Goal: Information Seeking & Learning: Find specific fact

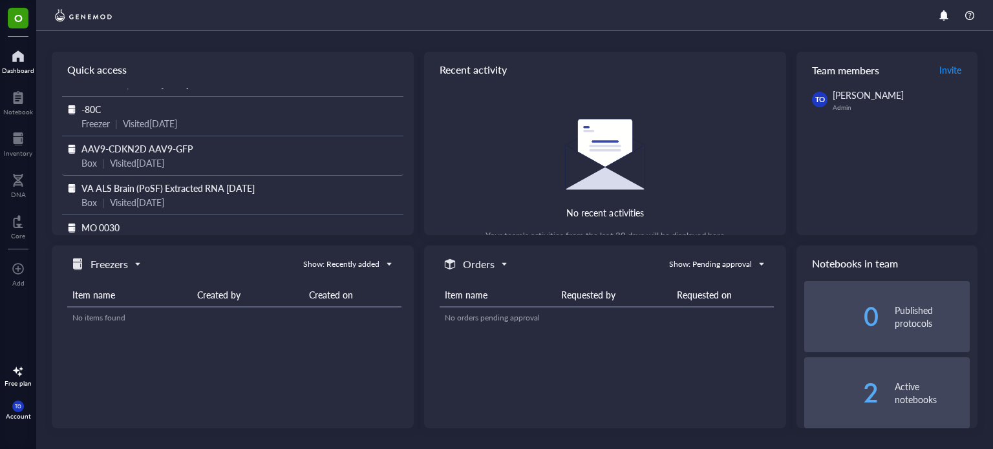
scroll to position [90, 0]
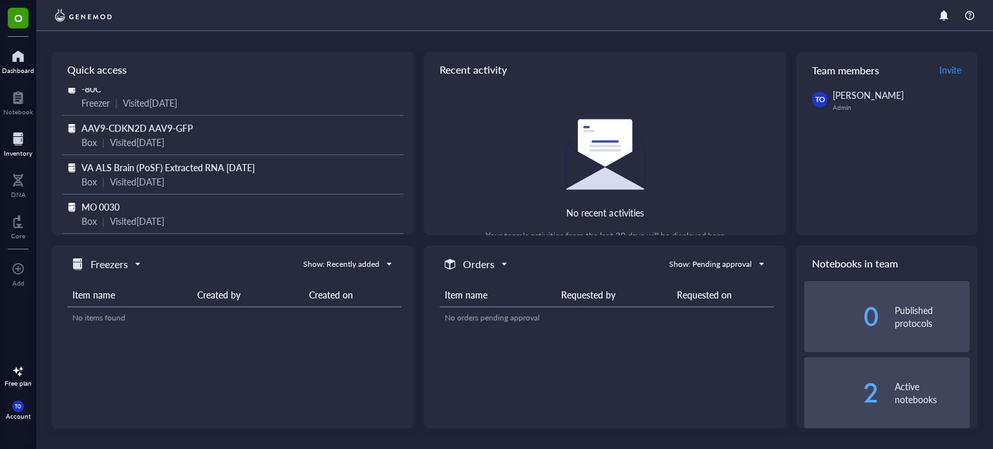
click at [14, 139] on div at bounding box center [18, 139] width 28 height 21
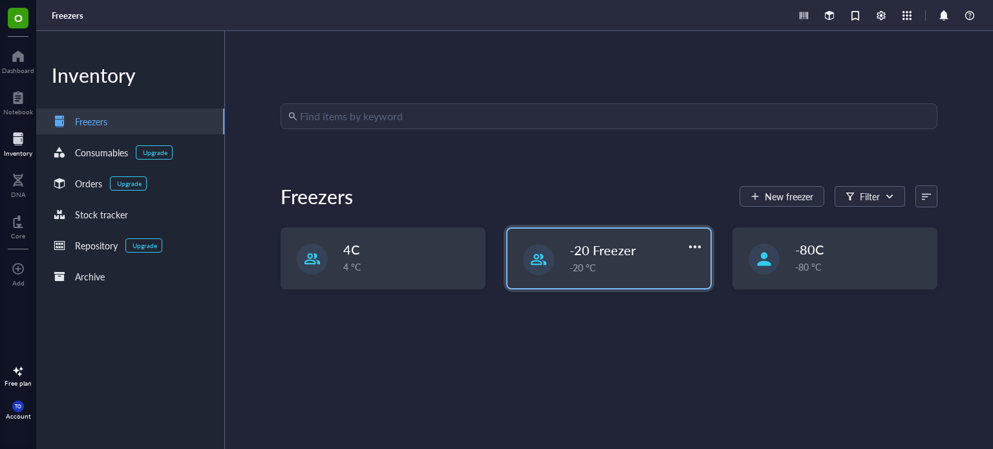
click at [570, 266] on div "-20 °C" at bounding box center [635, 267] width 132 height 14
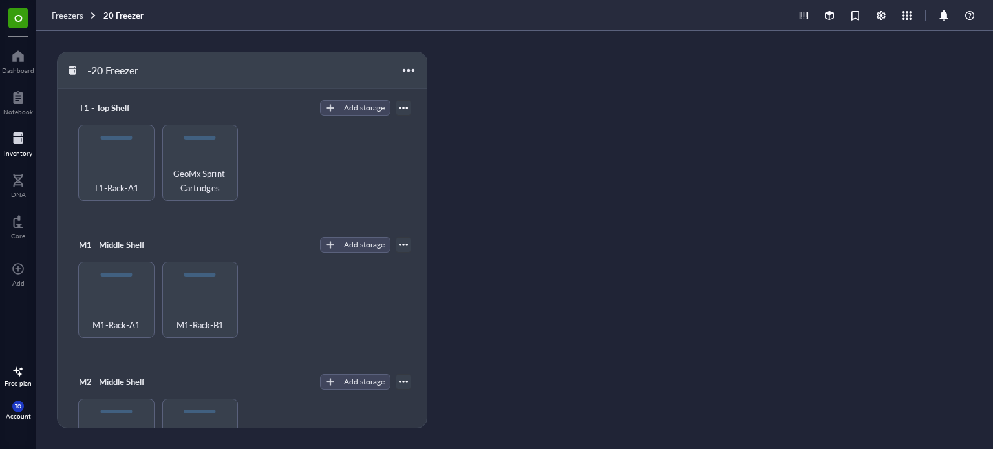
click at [18, 146] on div at bounding box center [18, 139] width 28 height 21
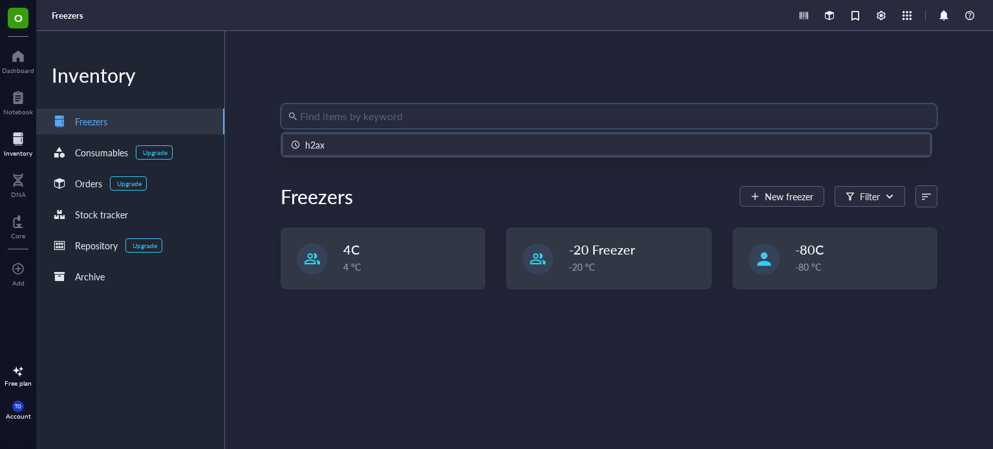
click at [439, 126] on input "search" at bounding box center [614, 116] width 629 height 25
type input "p62"
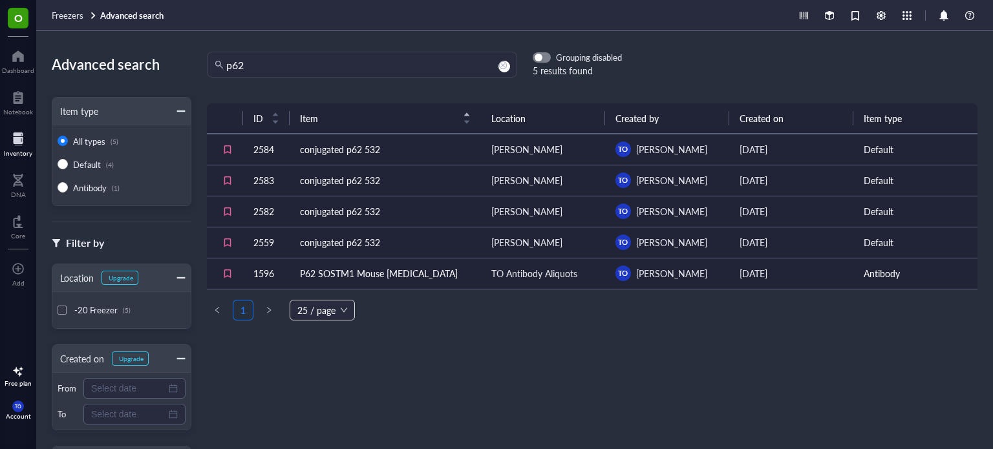
click at [341, 154] on td "conjugated p62 532" at bounding box center [385, 149] width 191 height 31
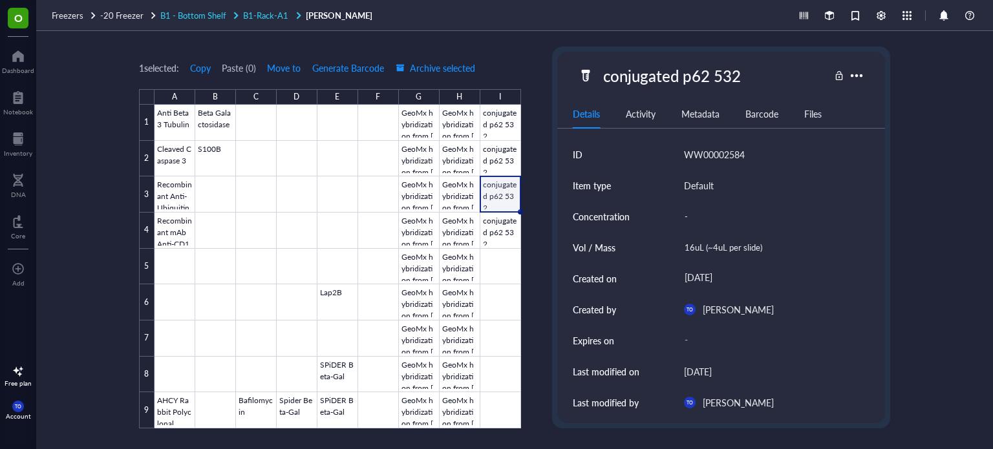
click at [275, 10] on span "B1-Rack-A1" at bounding box center [265, 15] width 45 height 12
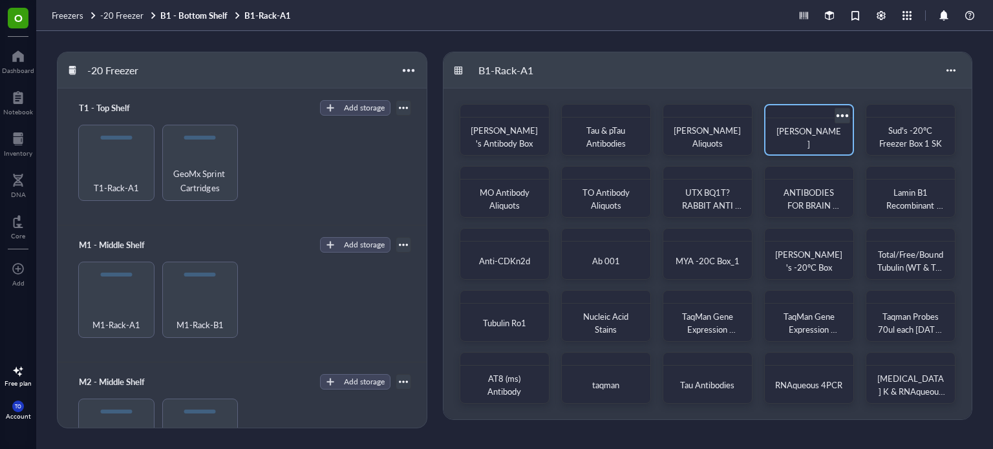
click at [794, 140] on span "[PERSON_NAME]" at bounding box center [808, 137] width 65 height 25
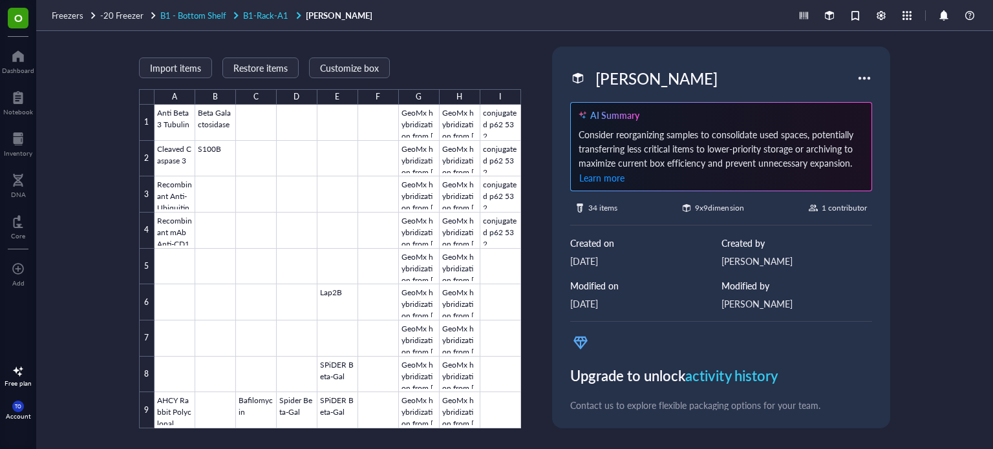
click at [199, 15] on span "B1 - Bottom Shelf" at bounding box center [193, 15] width 66 height 12
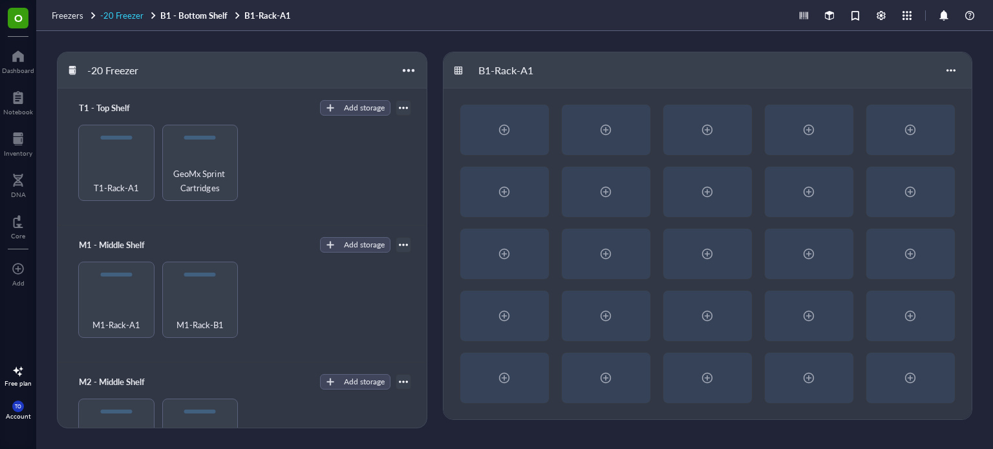
click at [134, 15] on span "-20 Freezer" at bounding box center [121, 15] width 43 height 12
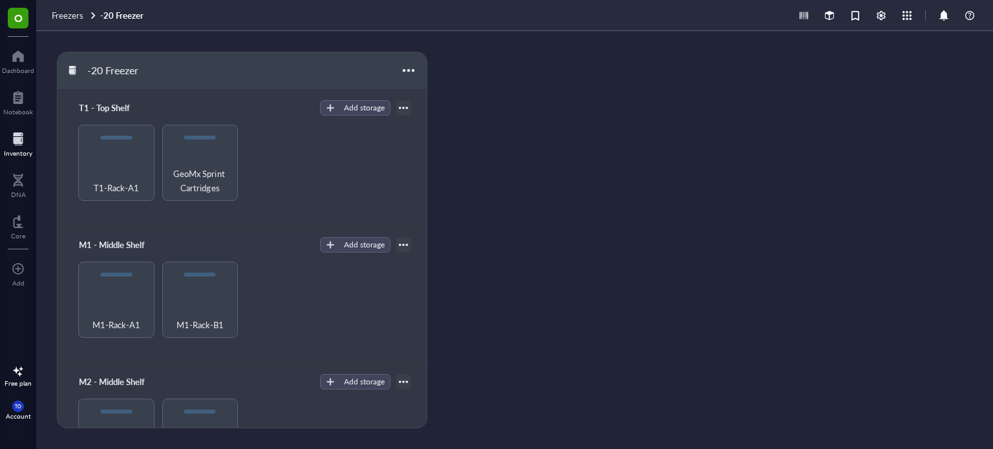
click at [18, 135] on div at bounding box center [18, 139] width 28 height 21
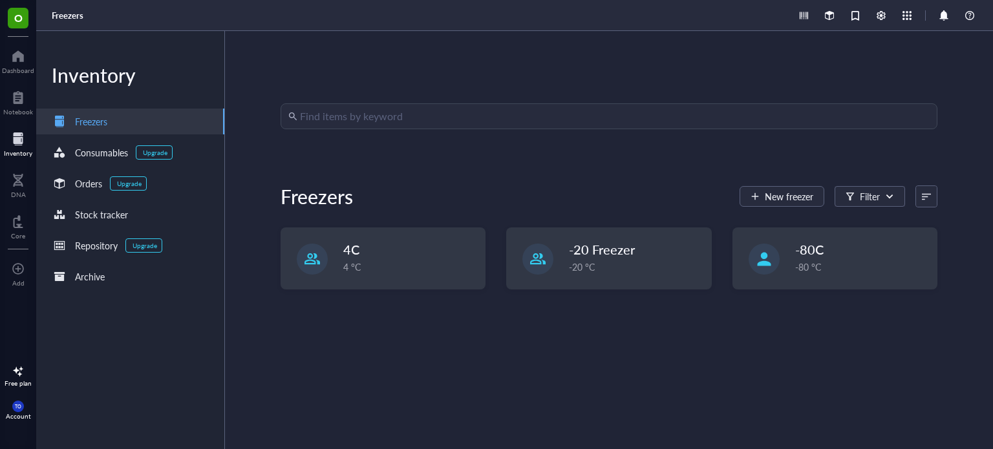
click at [427, 116] on input "search" at bounding box center [614, 116] width 629 height 25
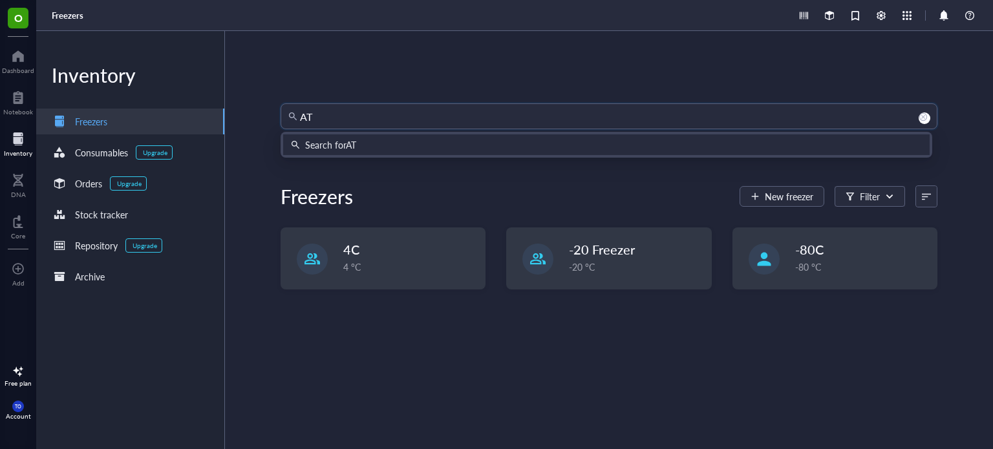
type input "AT8"
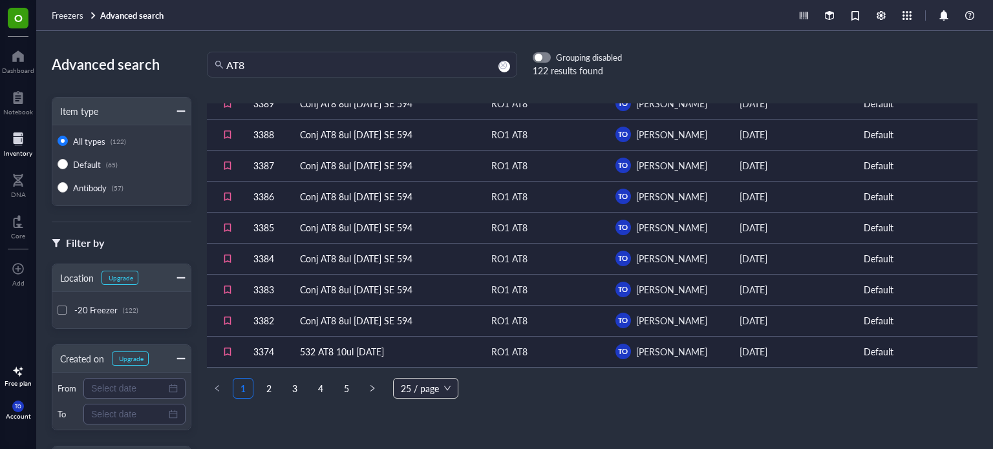
scroll to position [546, 0]
click at [271, 380] on link "2" at bounding box center [268, 388] width 19 height 19
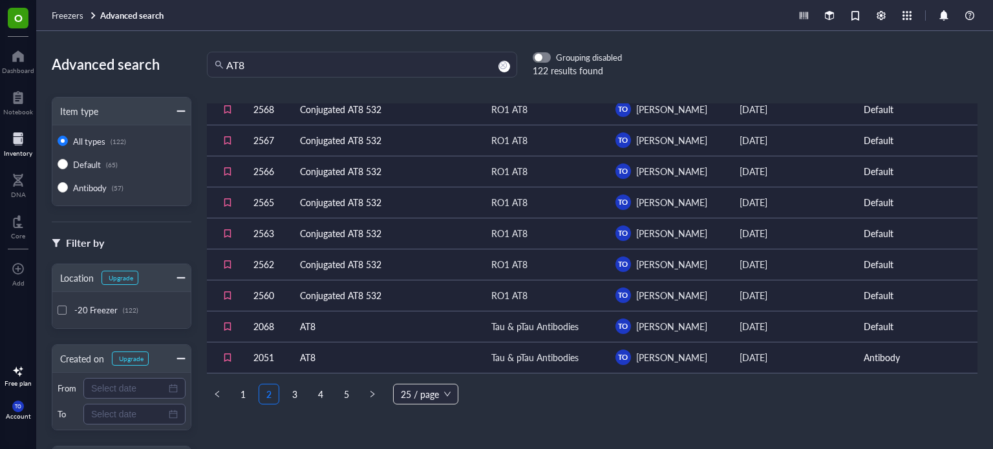
scroll to position [546, 0]
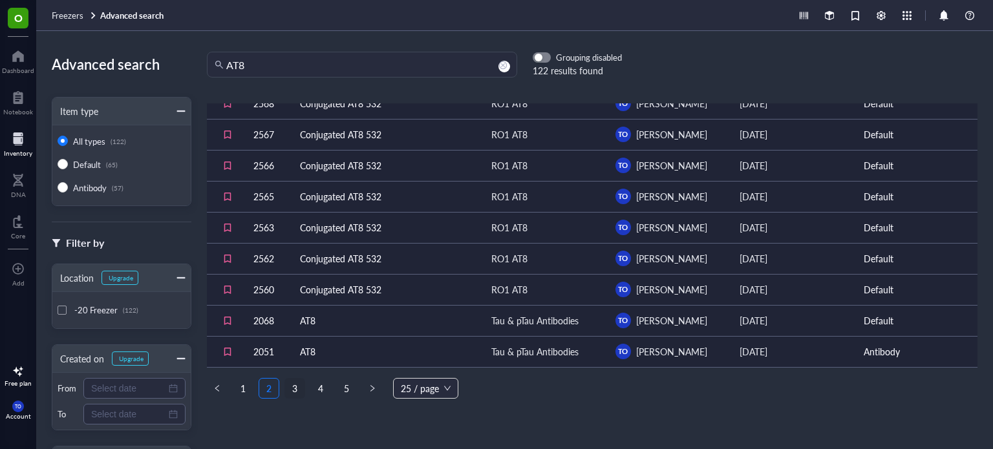
click at [292, 383] on link "3" at bounding box center [294, 388] width 19 height 19
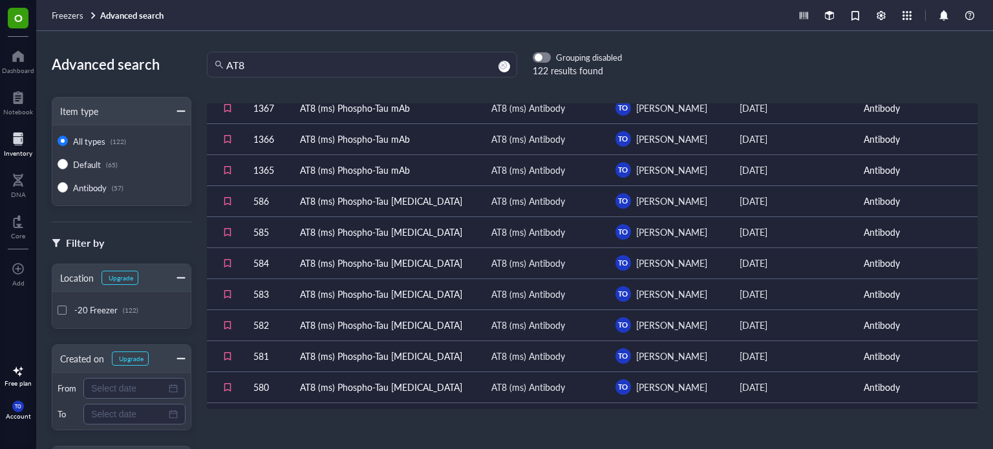
scroll to position [546, 0]
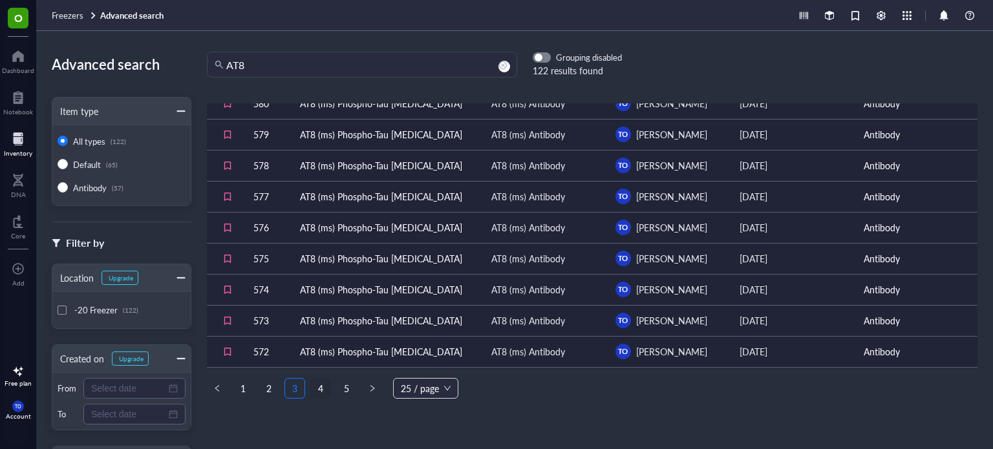
click at [323, 381] on link "4" at bounding box center [320, 388] width 19 height 19
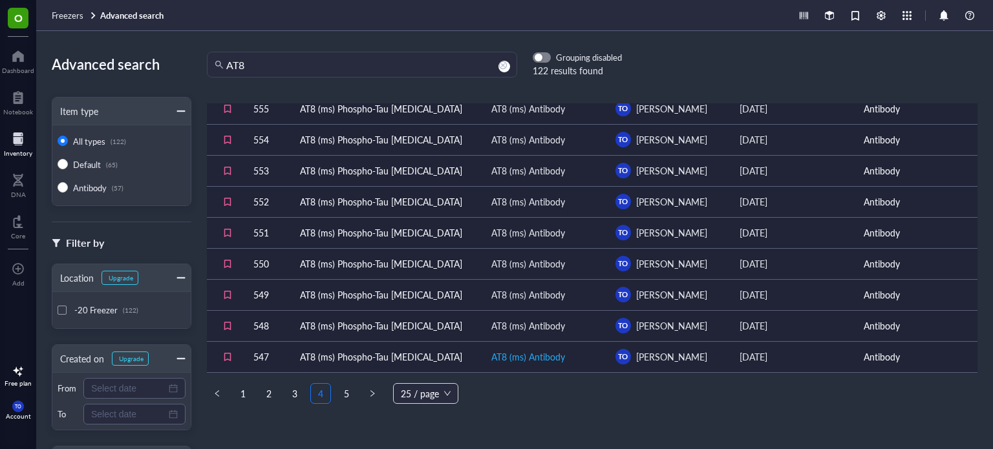
scroll to position [546, 0]
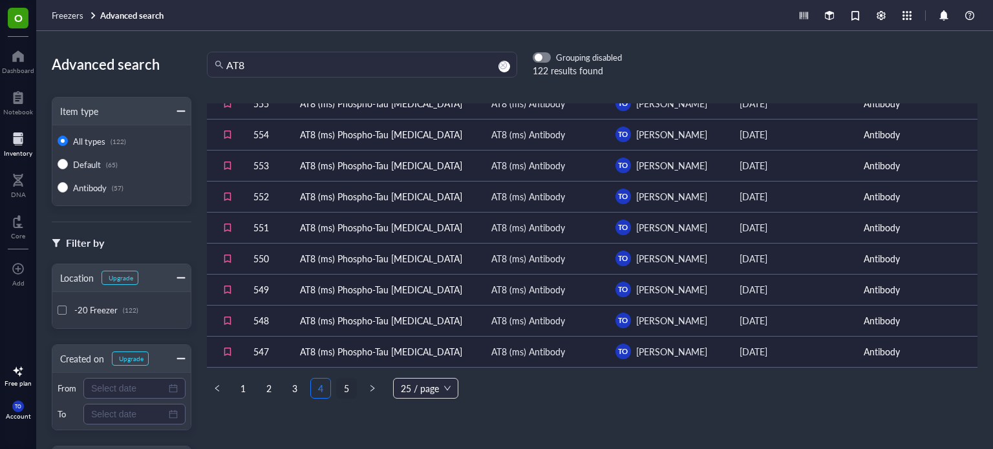
click at [343, 384] on link "5" at bounding box center [346, 388] width 19 height 19
